Goal: Task Accomplishment & Management: Complete application form

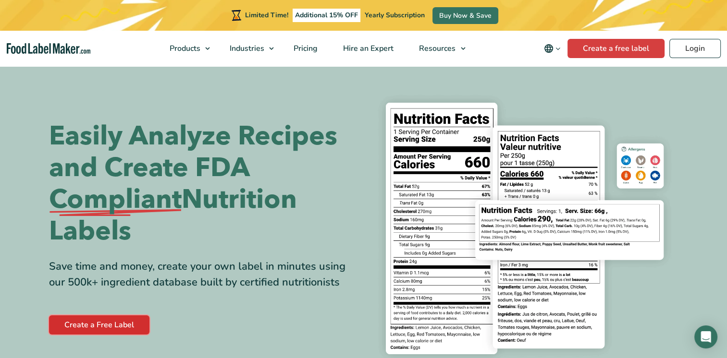
click at [117, 323] on link "Create a Free Label" at bounding box center [99, 325] width 100 height 19
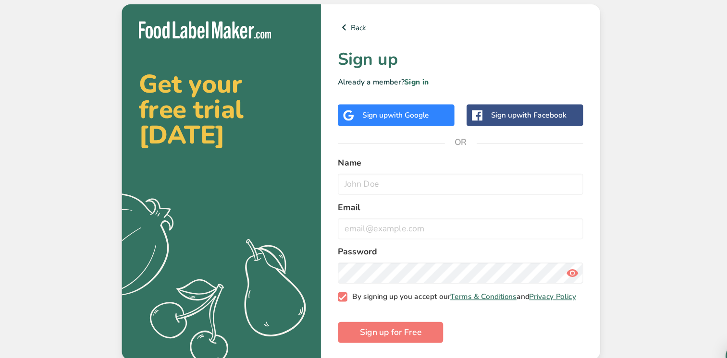
click at [344, 287] on span at bounding box center [346, 283] width 9 height 9
click at [344, 287] on input "By signing up you accept our Terms & Conditions and Privacy Policy" at bounding box center [345, 283] width 6 height 6
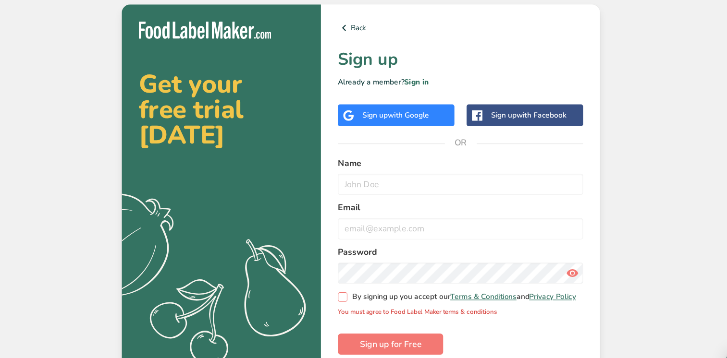
click at [346, 281] on span at bounding box center [346, 278] width 9 height 9
click at [346, 281] on input "By signing up you accept our Terms & Conditions and Privacy Policy" at bounding box center [345, 278] width 6 height 6
checkbox input "true"
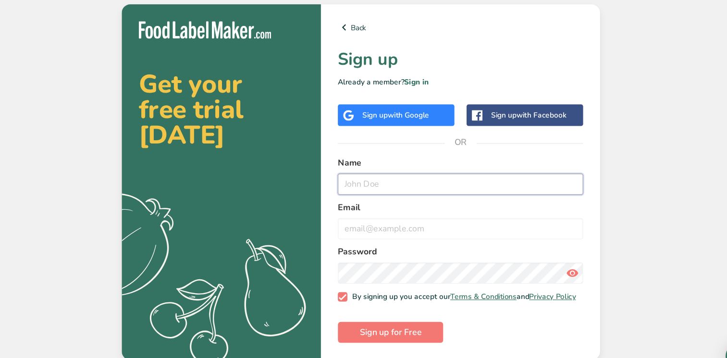
click at [374, 177] on input "text" at bounding box center [453, 180] width 222 height 19
type input "Nh ShH"
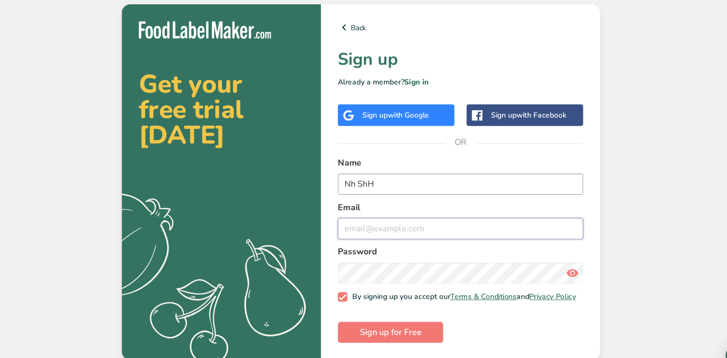
type input "nehalnj94@gmail.com"
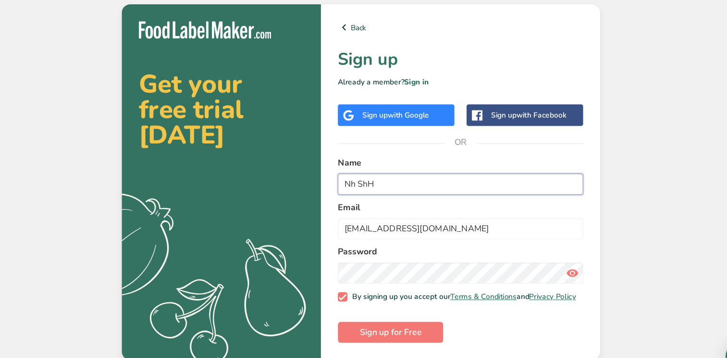
click at [357, 180] on input "Nh ShH" at bounding box center [453, 180] width 222 height 19
type input "Neha Sh"
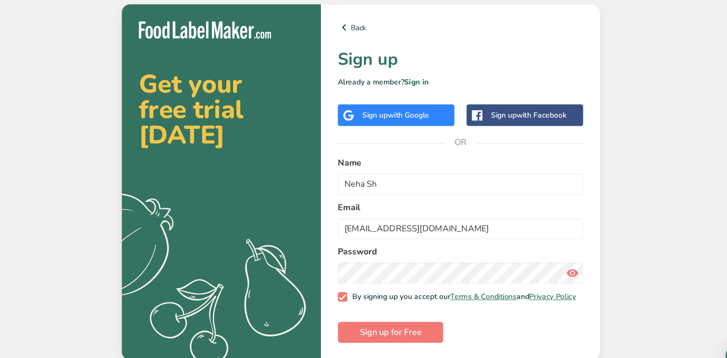
click at [553, 202] on label "Email" at bounding box center [453, 202] width 222 height 12
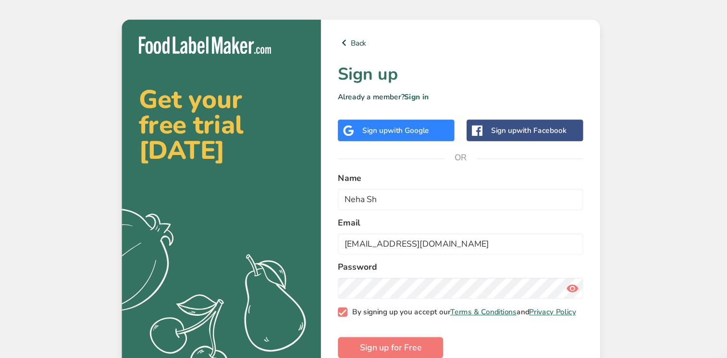
click at [344, 285] on span at bounding box center [346, 283] width 9 height 9
click at [344, 285] on input "By signing up you accept our Terms & Conditions and Privacy Policy" at bounding box center [345, 283] width 6 height 6
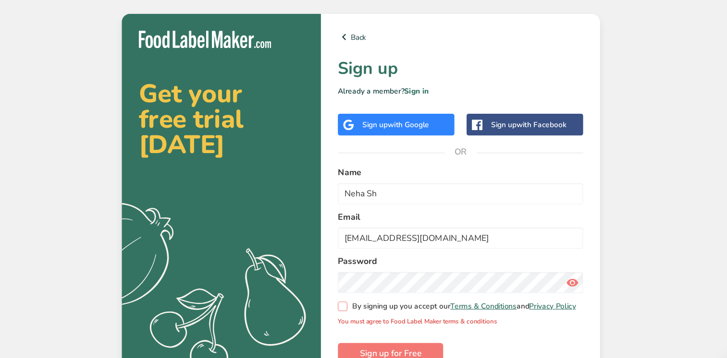
click at [346, 281] on span at bounding box center [346, 278] width 9 height 9
click at [346, 281] on input "By signing up you accept our Terms & Conditions and Privacy Policy" at bounding box center [345, 278] width 6 height 6
checkbox input "true"
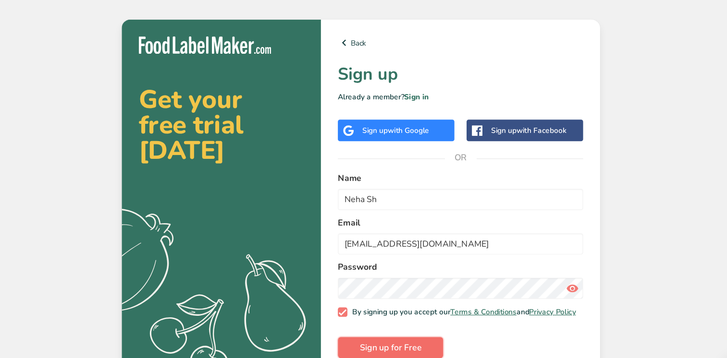
click at [380, 316] on span "Sign up for Free" at bounding box center [390, 316] width 56 height 12
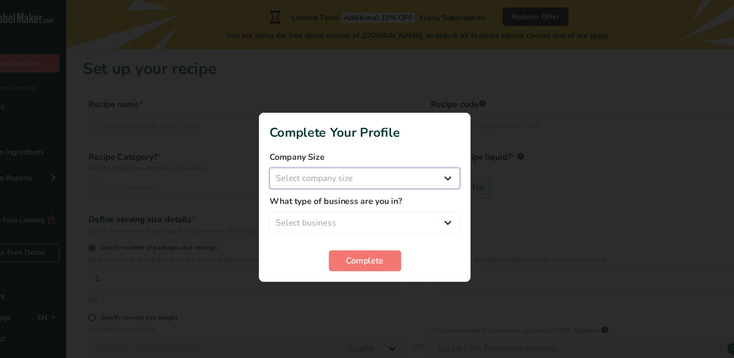
click at [389, 160] on select "Select company size Fewer than 10 Employees 10 to 50 Employees 51 to 500 Employ…" at bounding box center [366, 161] width 173 height 19
click at [524, 122] on div at bounding box center [367, 179] width 734 height 358
click at [493, 96] on div at bounding box center [367, 179] width 734 height 358
click at [389, 167] on select "Select company size Fewer than 10 Employees 10 to 50 Employees 51 to 500 Employ…" at bounding box center [366, 161] width 173 height 19
select select "1"
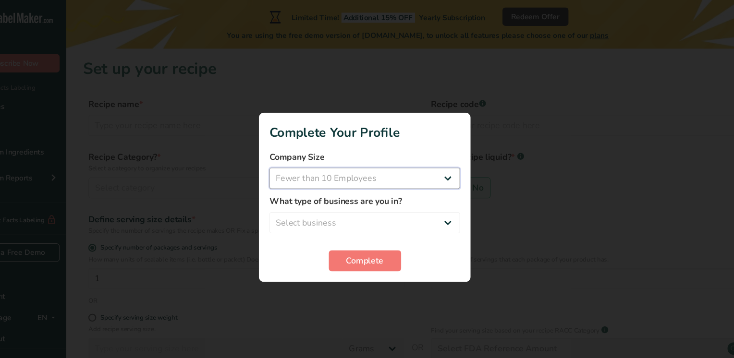
click at [280, 152] on select "Select company size Fewer than 10 Employees 10 to 50 Employees 51 to 500 Employ…" at bounding box center [366, 161] width 173 height 19
click at [353, 182] on label "What type of business are you in?" at bounding box center [366, 183] width 173 height 12
click at [350, 199] on select "Select business Packaged Food Manufacturer Restaurant & Cafe Bakery Meal Plans …" at bounding box center [366, 202] width 173 height 19
select select "8"
click at [280, 193] on select "Select business Packaged Food Manufacturer Restaurant & Cafe Bakery Meal Plans …" at bounding box center [366, 202] width 173 height 19
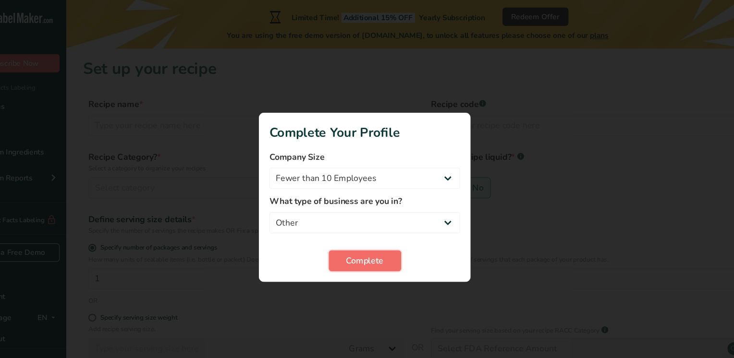
click at [358, 236] on span "Complete" at bounding box center [367, 237] width 34 height 12
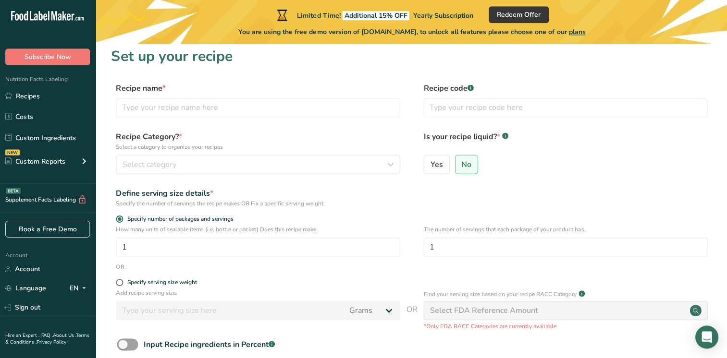
scroll to position [6, 0]
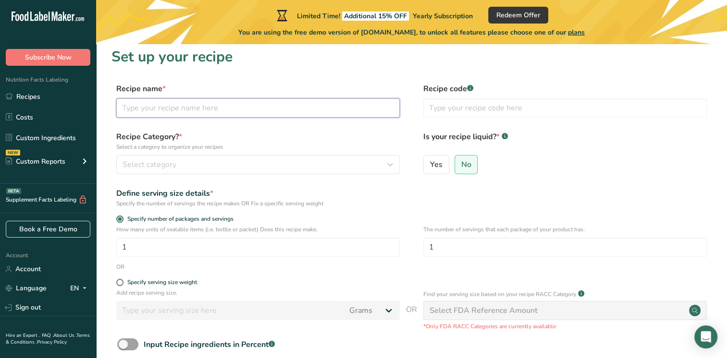
click at [154, 105] on input "text" at bounding box center [257, 107] width 283 height 19
